Goal: Task Accomplishment & Management: Manage account settings

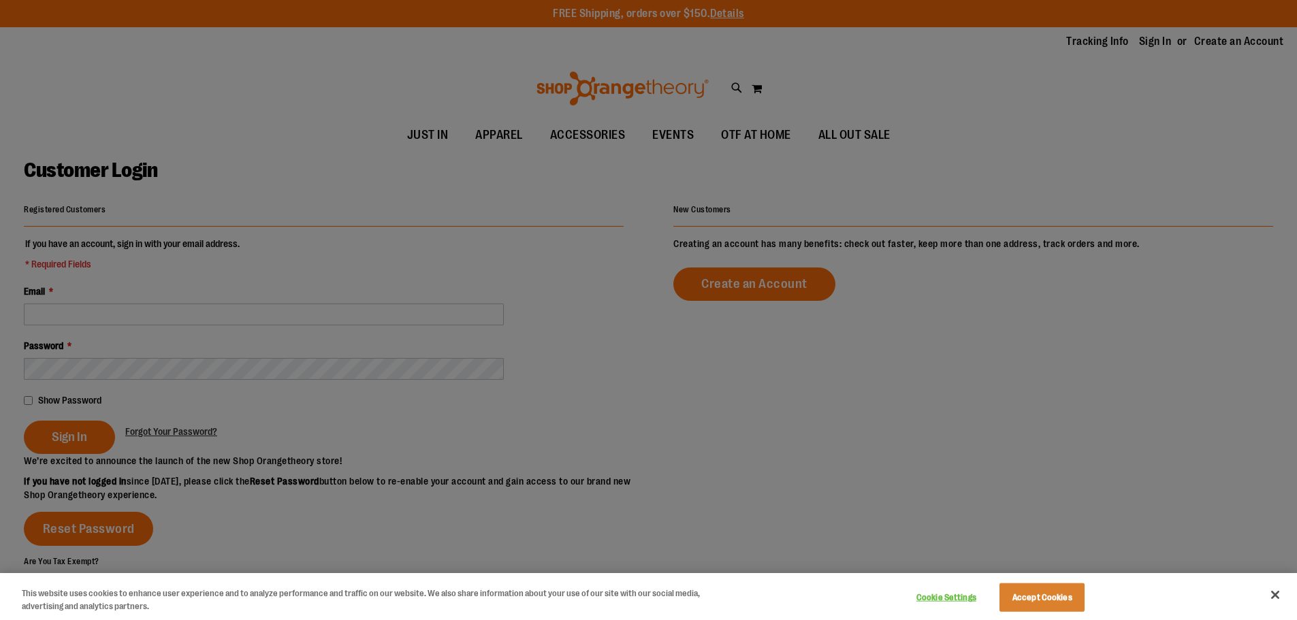
click at [129, 342] on div at bounding box center [648, 310] width 1297 height 620
click at [117, 312] on div at bounding box center [648, 310] width 1297 height 620
click at [229, 318] on div at bounding box center [648, 310] width 1297 height 620
click at [219, 304] on div at bounding box center [648, 310] width 1297 height 620
click at [1088, 612] on div "Cookie Settings Accept Cookies" at bounding box center [999, 597] width 190 height 44
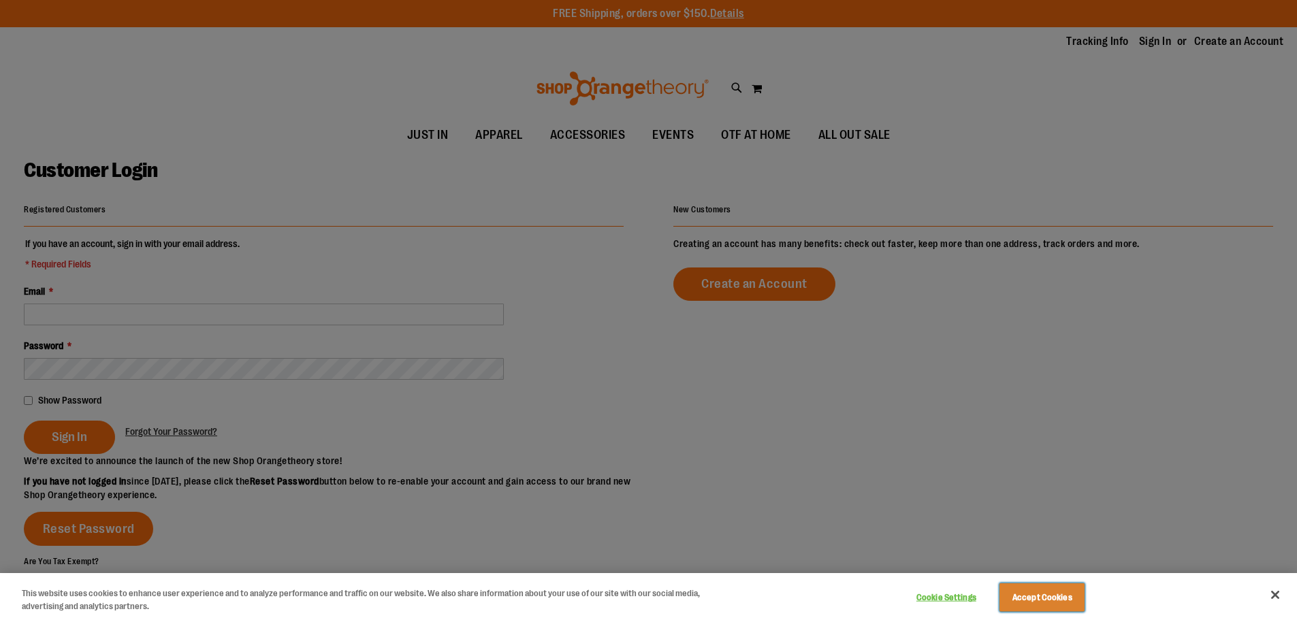
click at [1048, 599] on button "Accept Cookies" at bounding box center [1042, 598] width 85 height 29
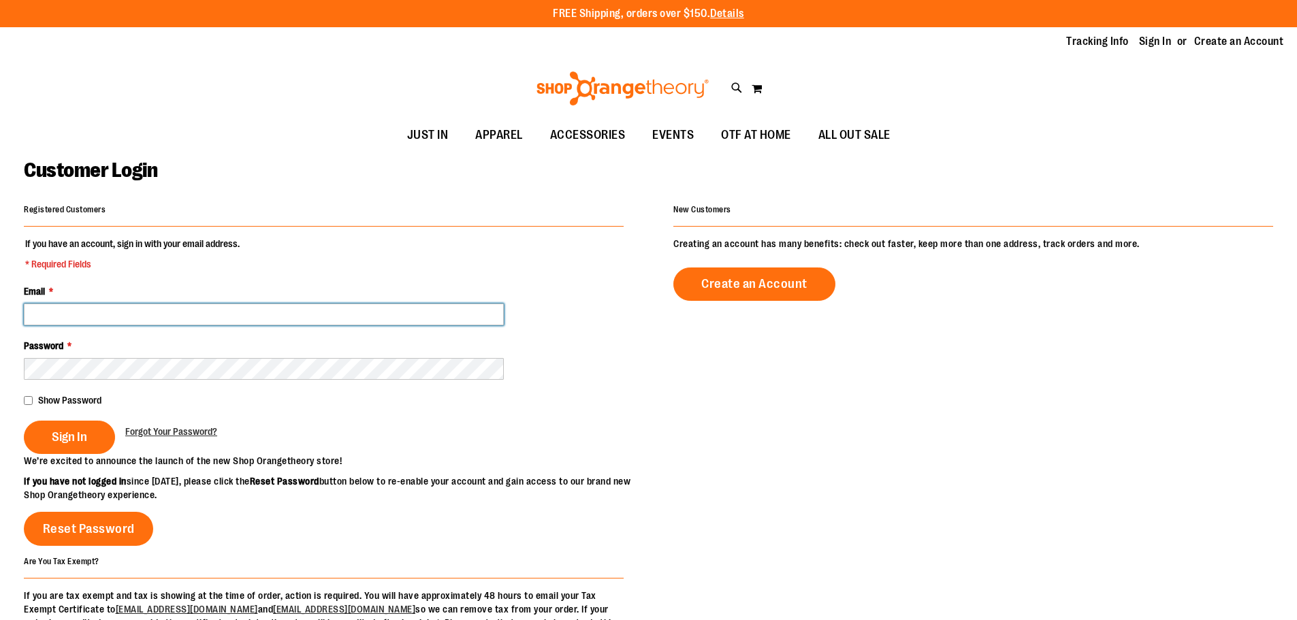
click at [243, 321] on input "Email *" at bounding box center [264, 315] width 480 height 22
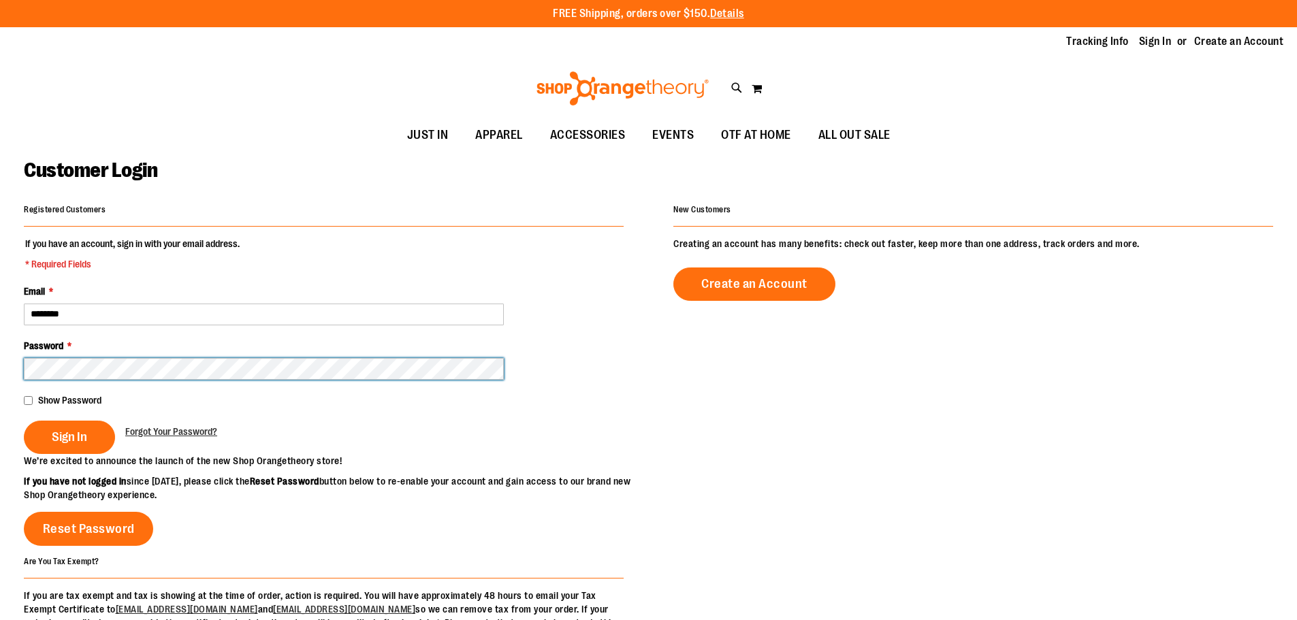
click at [24, 421] on button "Sign In" at bounding box center [69, 437] width 91 height 33
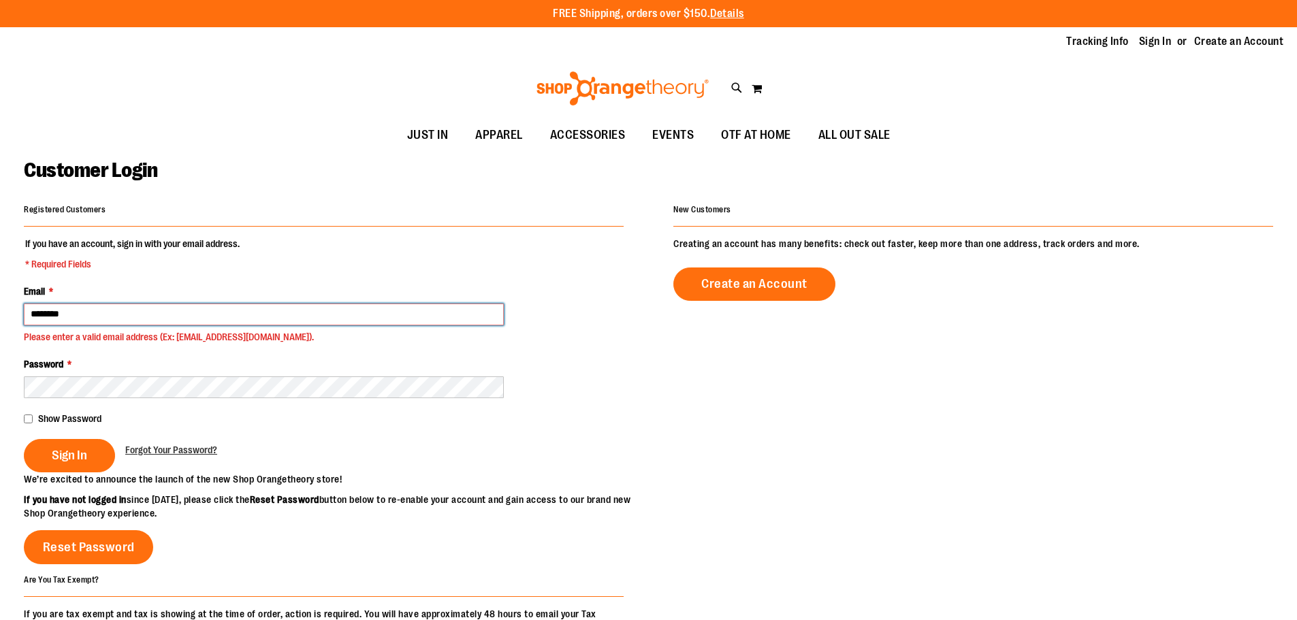
click at [243, 321] on input "********" at bounding box center [264, 315] width 480 height 22
type input "**********"
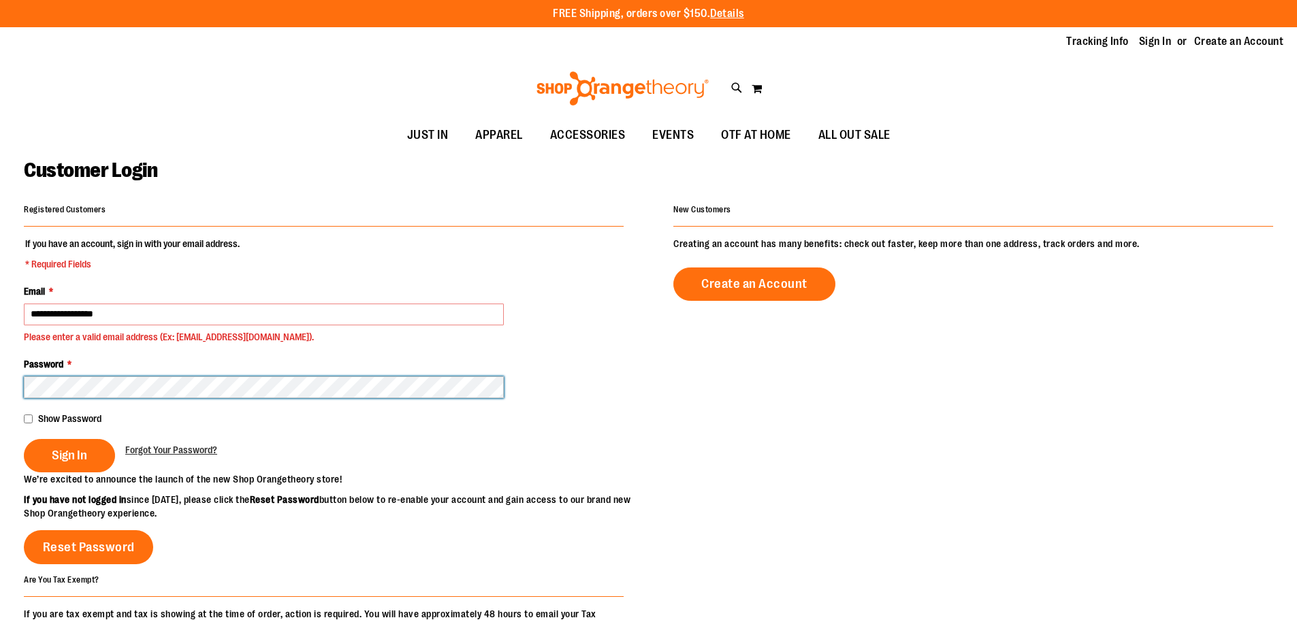
click at [24, 439] on button "Sign In" at bounding box center [69, 455] width 91 height 33
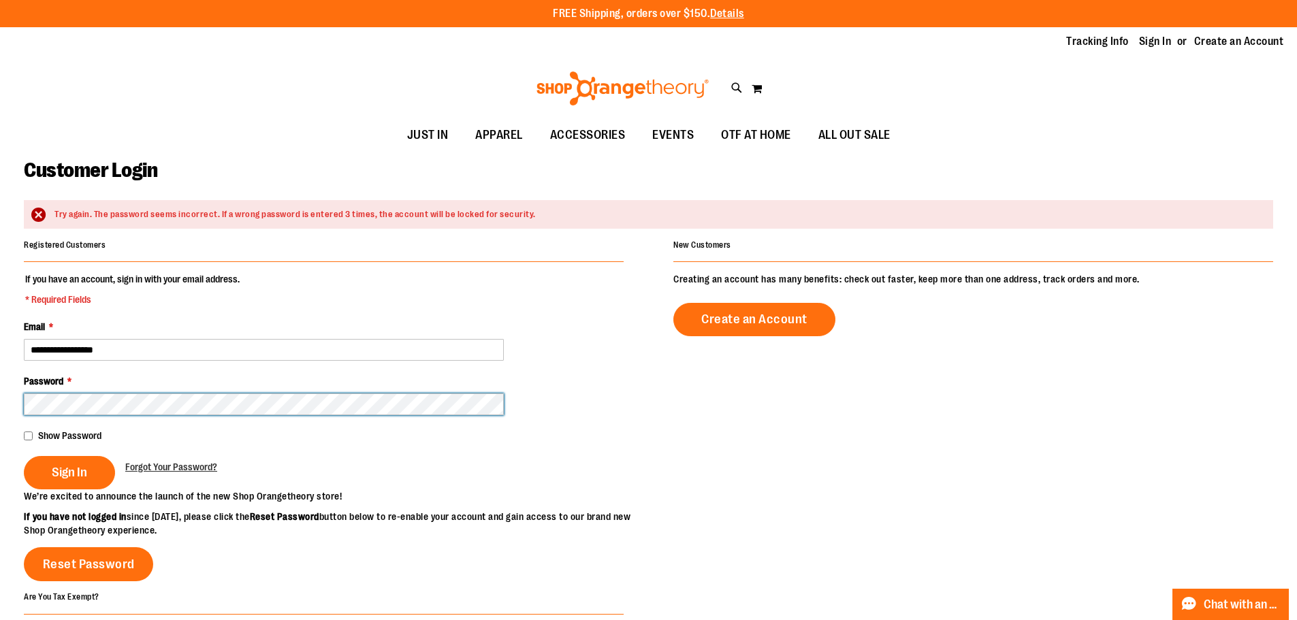
click at [24, 456] on button "Sign In" at bounding box center [69, 472] width 91 height 33
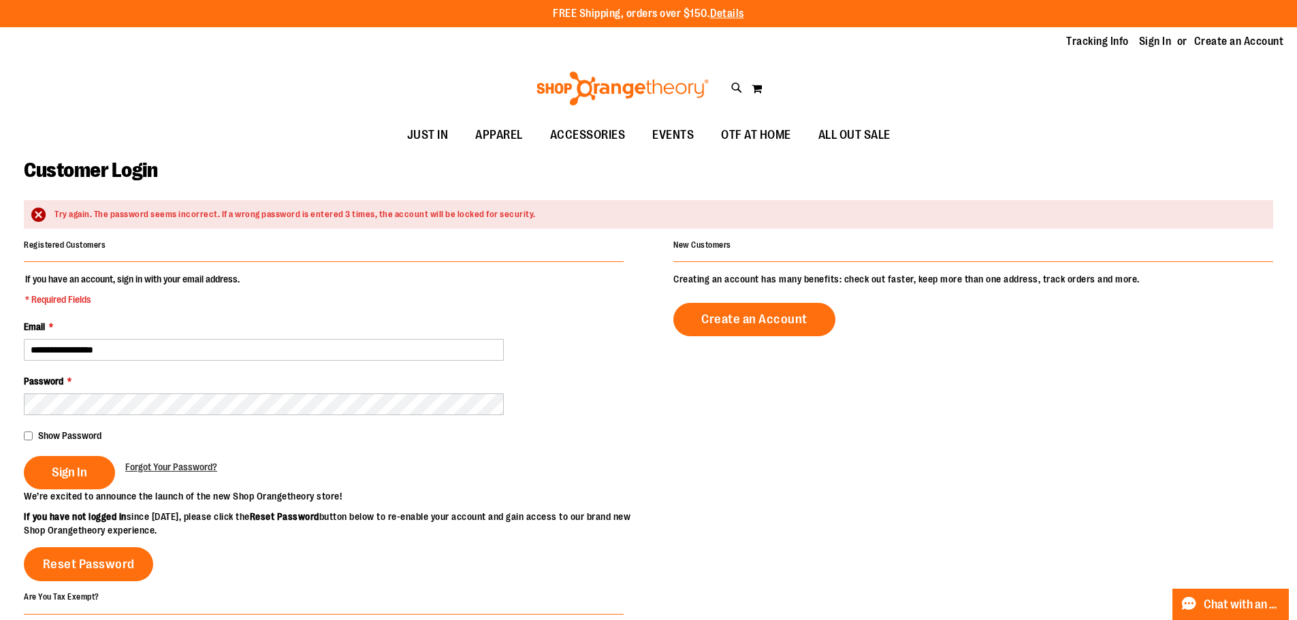
click at [153, 458] on div "Forgot Your Password?" at bounding box center [171, 465] width 92 height 18
click at [159, 465] on span "Forgot Your Password?" at bounding box center [171, 467] width 92 height 11
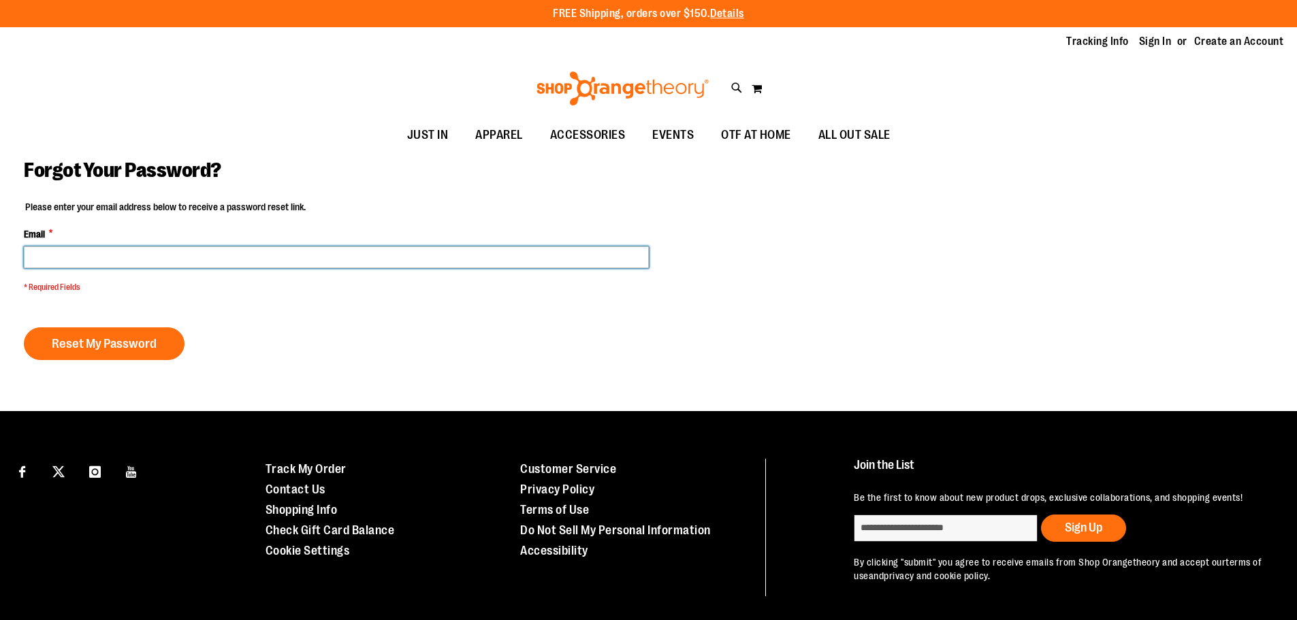
click at [163, 256] on input "Email *" at bounding box center [336, 257] width 625 height 22
type input "**********"
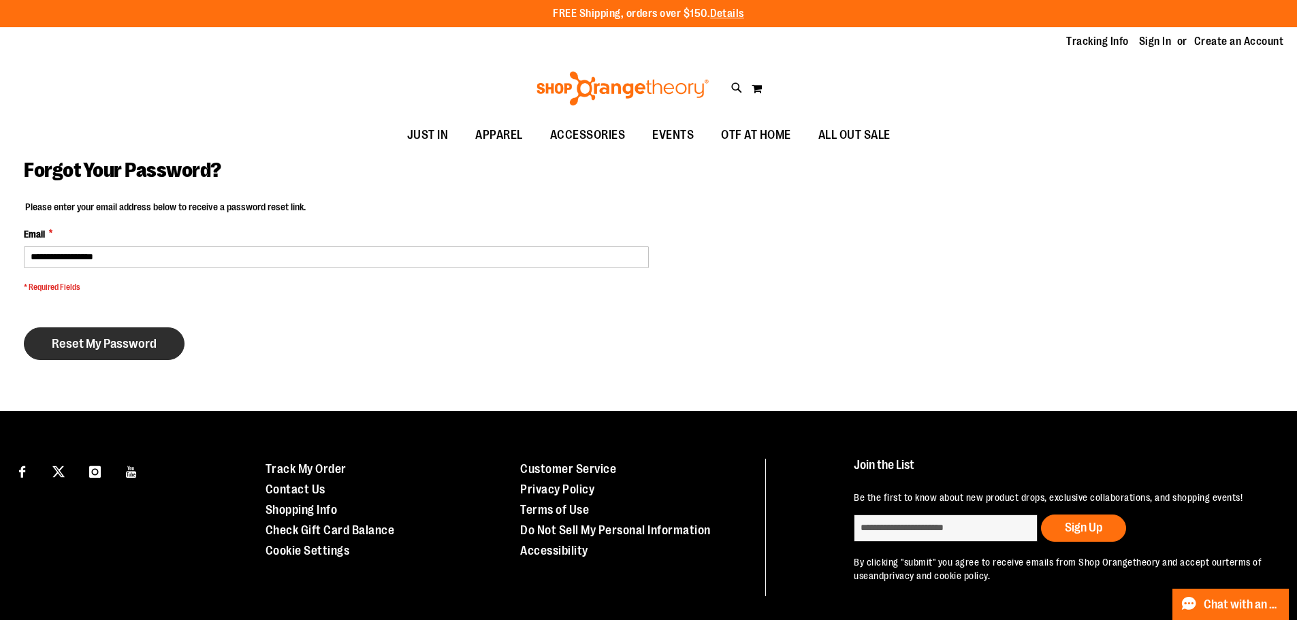
click at [62, 349] on span "Reset My Password" at bounding box center [104, 343] width 105 height 15
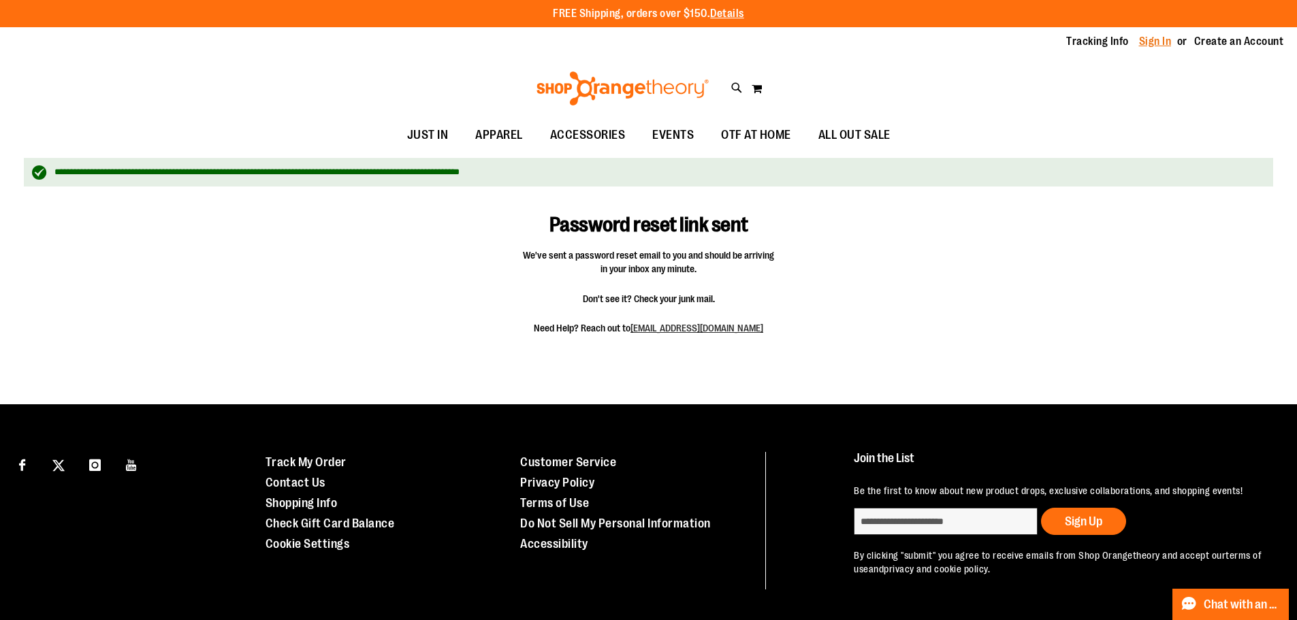
click at [1147, 43] on link "Sign In" at bounding box center [1155, 41] width 33 height 15
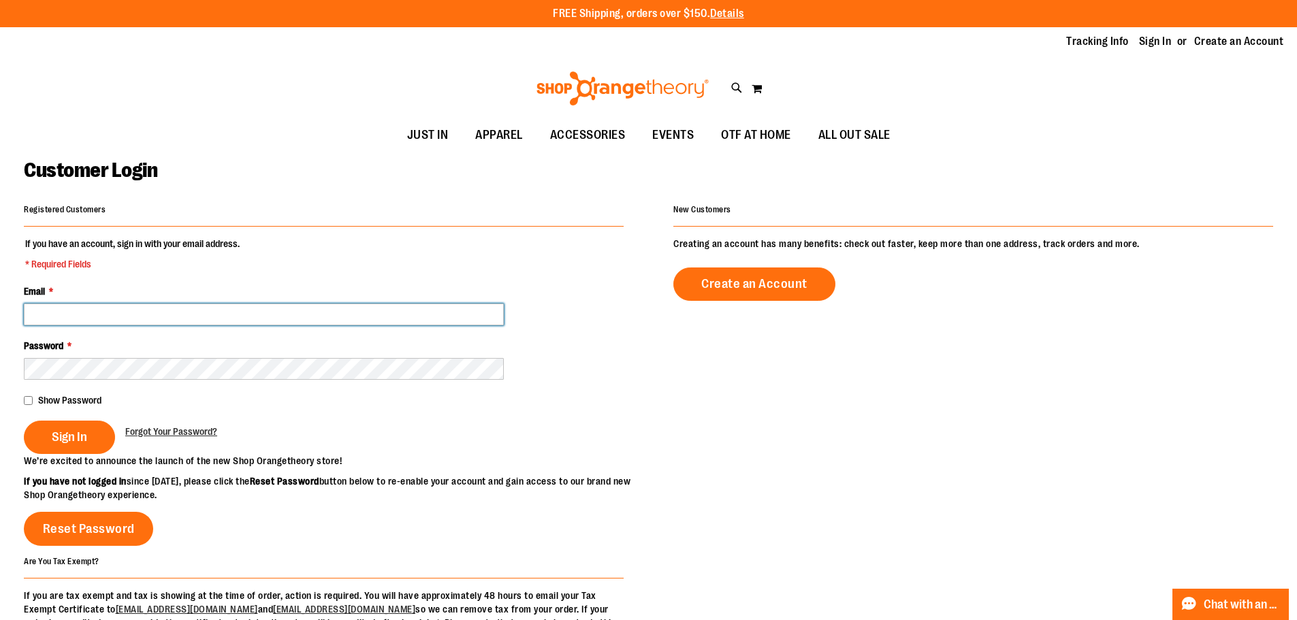
click at [212, 309] on input "Email *" at bounding box center [264, 315] width 480 height 22
type input "**********"
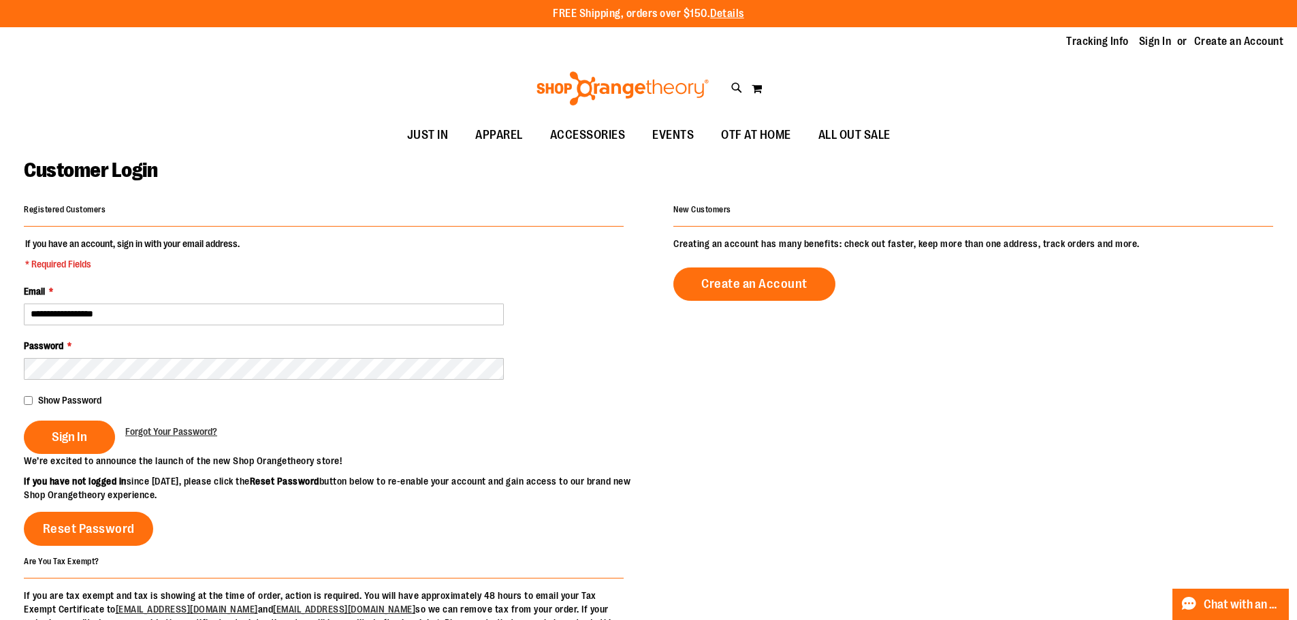
click at [91, 400] on span "Show Password" at bounding box center [69, 400] width 63 height 11
click at [77, 441] on span "Sign In" at bounding box center [69, 437] width 35 height 15
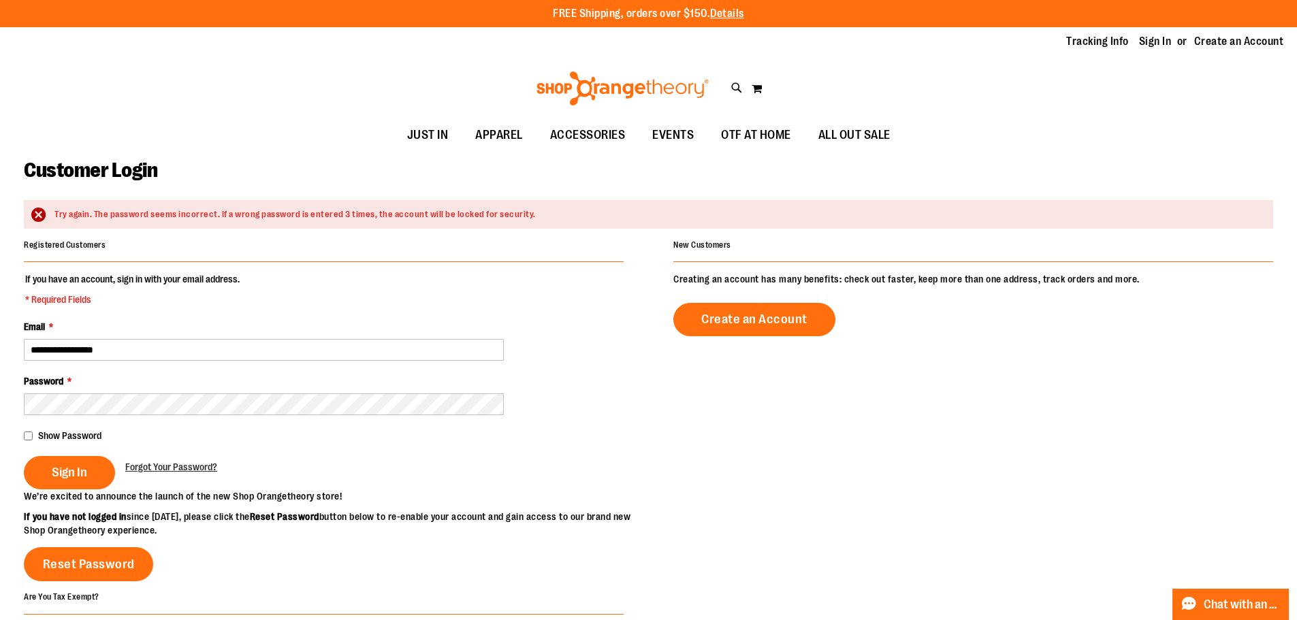
click at [91, 435] on span "Show Password" at bounding box center [69, 435] width 63 height 11
click at [74, 473] on span "Sign In" at bounding box center [69, 472] width 35 height 15
click at [187, 472] on span "Forgot Your Password?" at bounding box center [171, 467] width 92 height 11
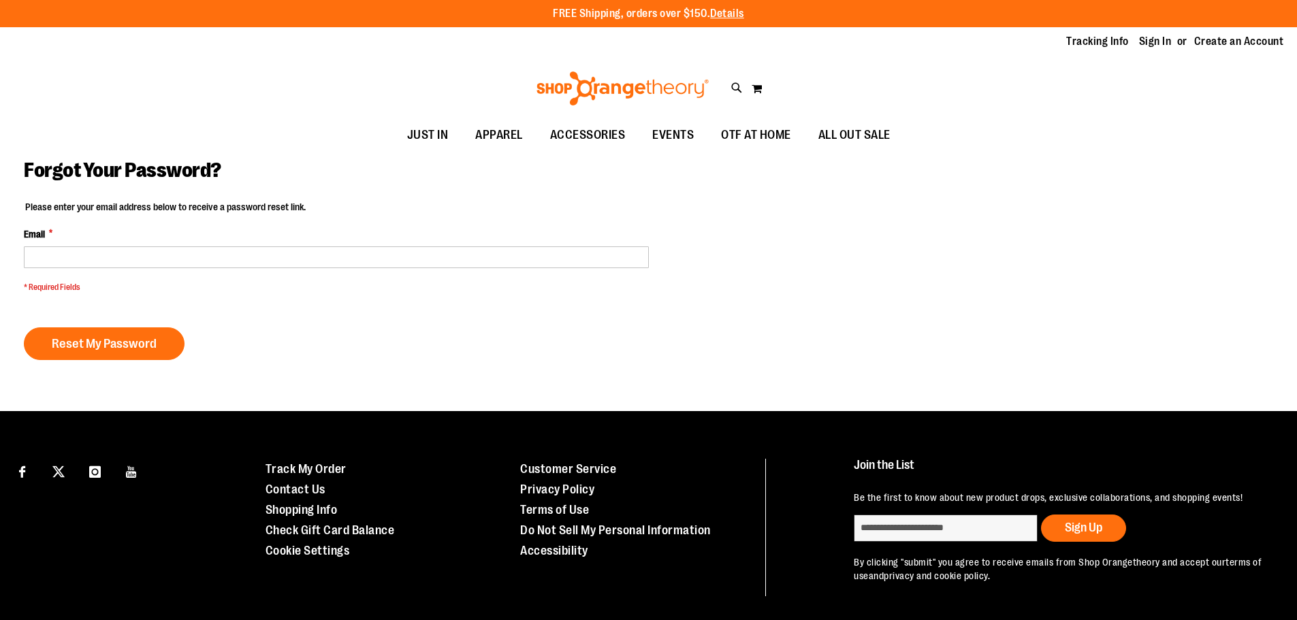
click at [148, 269] on fieldset "Please enter your email address below to receive a password reset link. Email *…" at bounding box center [336, 250] width 625 height 100
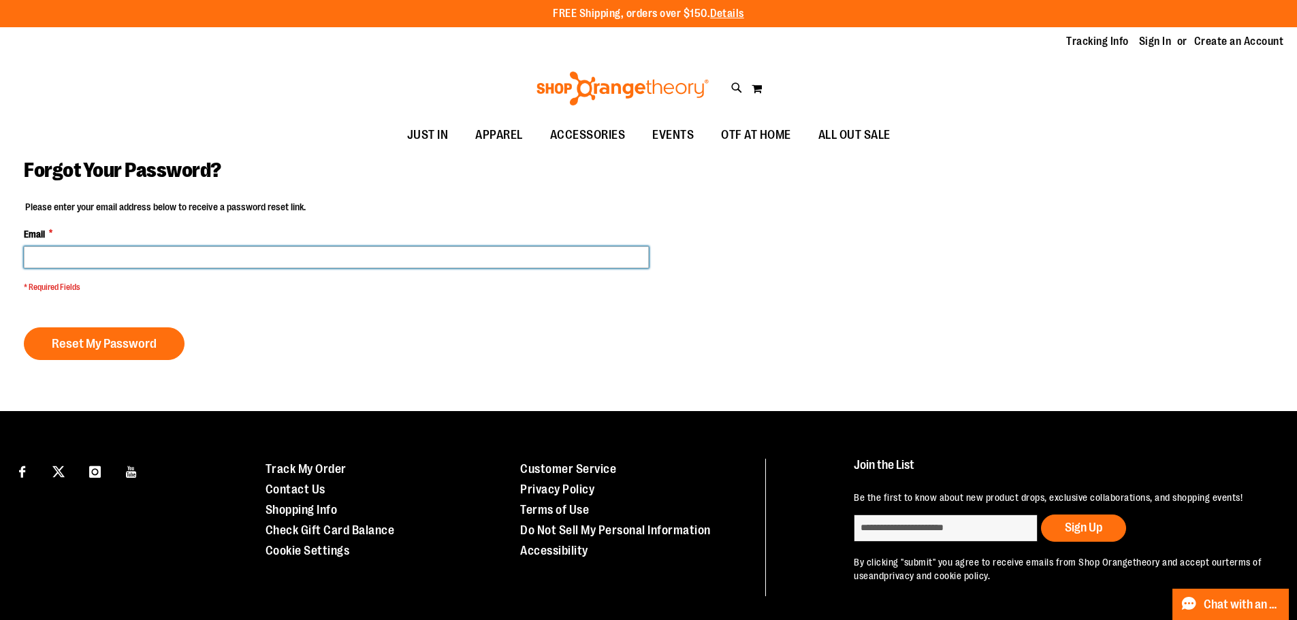
click at [150, 253] on input "Email *" at bounding box center [336, 257] width 625 height 22
type input "**********"
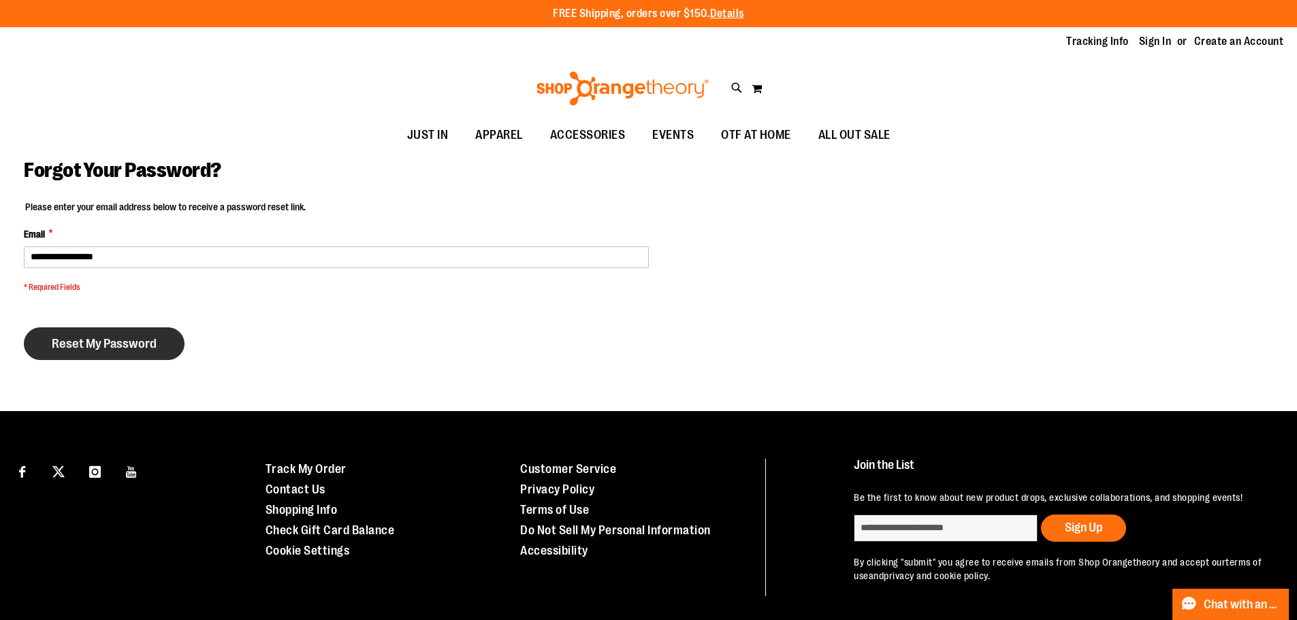
click at [76, 351] on button "Reset My Password" at bounding box center [104, 344] width 161 height 33
